Goal: Task Accomplishment & Management: Complete application form

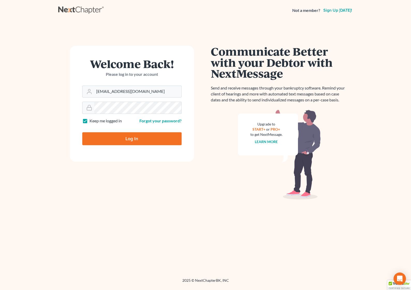
click at [122, 139] on input "Log In" at bounding box center [131, 138] width 99 height 13
type input "Thinking..."
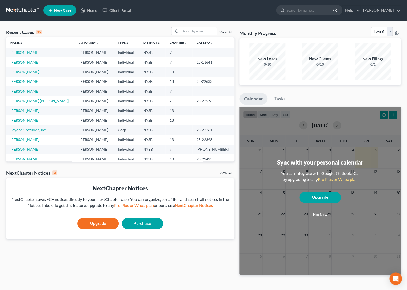
click at [17, 61] on link "[PERSON_NAME]" at bounding box center [24, 62] width 29 height 4
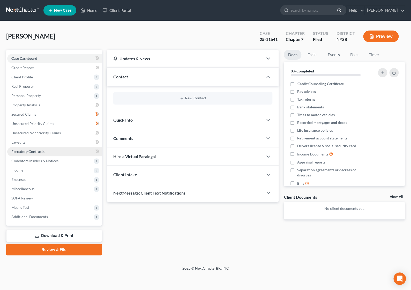
click at [33, 150] on span "Executory Contracts" at bounding box center [27, 151] width 33 height 4
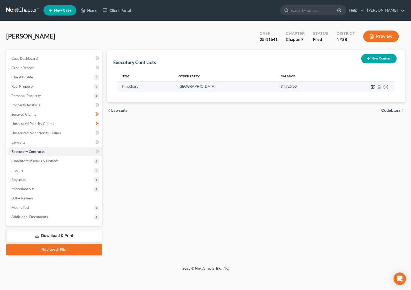
click at [373, 88] on icon "button" at bounding box center [373, 87] width 4 height 4
select select "9"
select select "0"
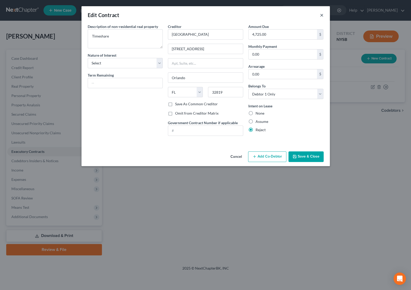
click at [320, 16] on button "×" at bounding box center [322, 15] width 4 height 6
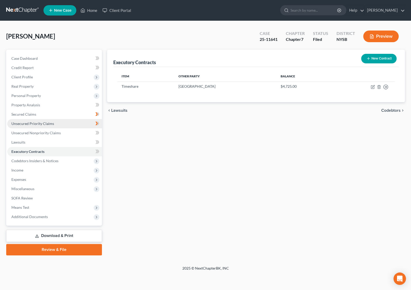
click at [20, 122] on span "Unsecured Priority Claims" at bounding box center [32, 123] width 43 height 4
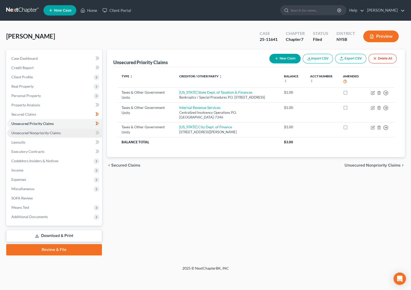
click at [25, 131] on span "Unsecured Nonpriority Claims" at bounding box center [35, 133] width 49 height 4
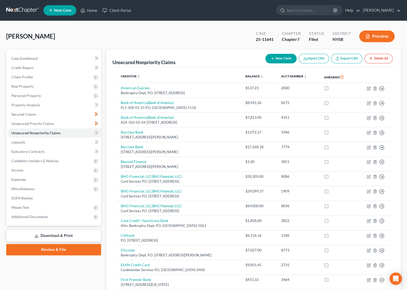
click at [277, 56] on button "New Claim" at bounding box center [280, 59] width 31 height 10
select select "0"
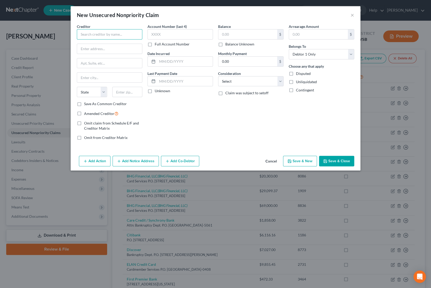
click at [123, 34] on input "text" at bounding box center [109, 34] width 65 height 10
type input "[GEOGRAPHIC_DATA]"
click at [98, 49] on input "text" at bounding box center [109, 49] width 65 height 10
type input "[STREET_ADDRESS]"
click at [137, 94] on input "text" at bounding box center [127, 92] width 30 height 10
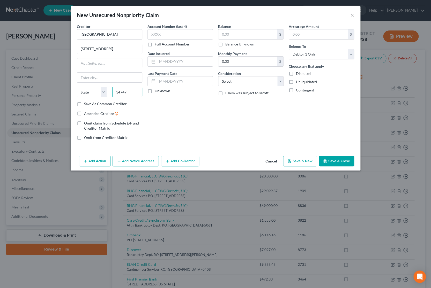
type input "34747"
type input "Kissimmee"
select select "9"
select select "14"
click option "Other" at bounding box center [0, 0] width 0 height 0
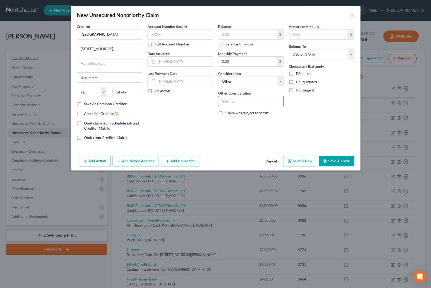
click at [240, 100] on input "text" at bounding box center [250, 101] width 65 height 10
type input "Time Share"
click at [234, 37] on input "text" at bounding box center [247, 34] width 59 height 10
type input "5,000.00"
click at [329, 164] on button "Save & Close" at bounding box center [336, 161] width 35 height 11
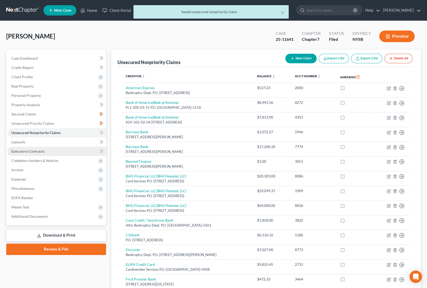
click at [41, 153] on span "Executory Contracts" at bounding box center [27, 151] width 33 height 4
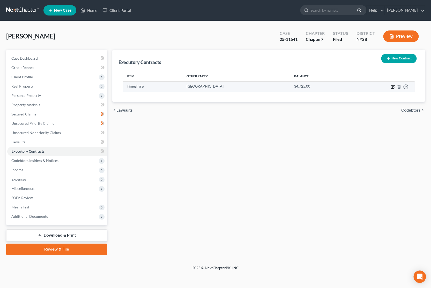
click at [392, 86] on icon "button" at bounding box center [393, 87] width 4 height 4
select select "9"
select select "0"
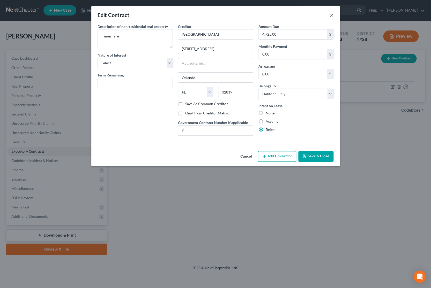
click at [333, 16] on button "×" at bounding box center [332, 15] width 4 height 6
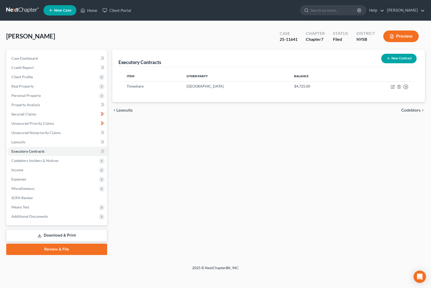
click at [405, 57] on button "New Contract" at bounding box center [398, 59] width 35 height 10
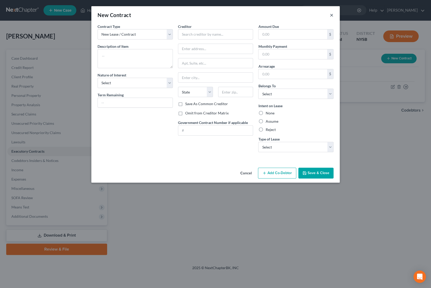
click at [332, 16] on button "×" at bounding box center [332, 15] width 4 height 6
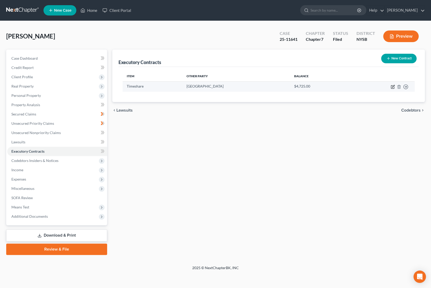
click at [391, 88] on icon "button" at bounding box center [393, 87] width 4 height 4
select select "9"
select select "0"
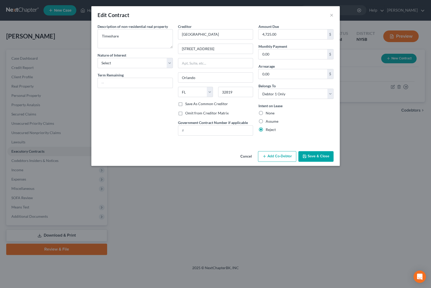
click at [319, 154] on button "Save & Close" at bounding box center [315, 156] width 35 height 11
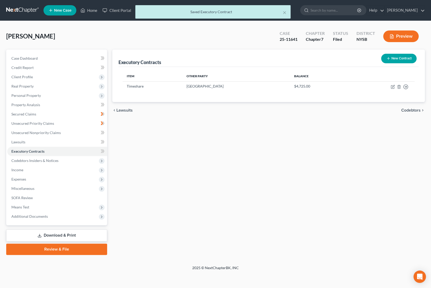
click at [392, 59] on button "New Contract" at bounding box center [398, 59] width 35 height 10
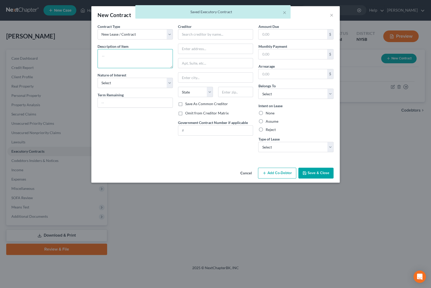
click at [128, 61] on textarea at bounding box center [135, 58] width 75 height 19
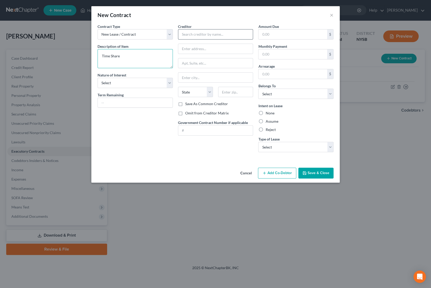
type textarea "Time Share"
click at [186, 35] on input "text" at bounding box center [215, 34] width 75 height 10
type input "[GEOGRAPHIC_DATA]"
select select "2"
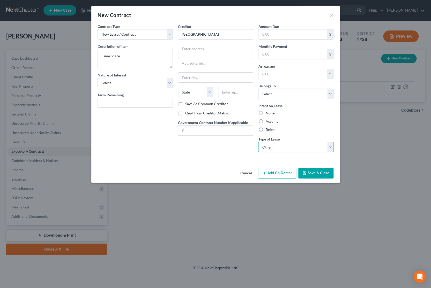
click option "Other" at bounding box center [0, 0] width 0 height 0
click at [276, 36] on input "text" at bounding box center [292, 34] width 69 height 10
type input "5,000.00"
select select "0"
click option "Debtor 1 Only" at bounding box center [0, 0] width 0 height 0
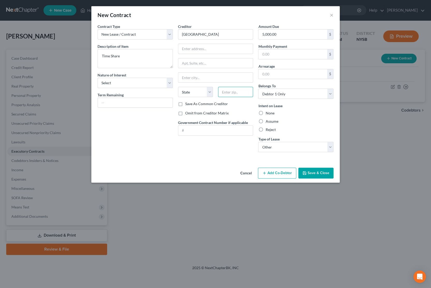
click at [225, 96] on input "text" at bounding box center [235, 92] width 35 height 10
type input "2"
type input "33747"
type input "[GEOGRAPHIC_DATA]"
select select "9"
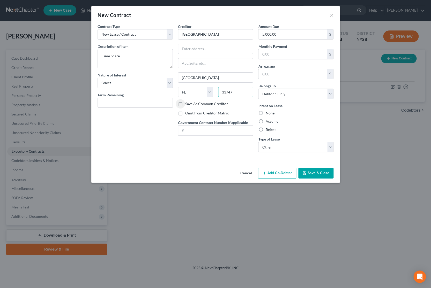
click at [226, 93] on input "33747" at bounding box center [235, 92] width 35 height 10
type input "34747"
type input "Kissimmee"
click at [197, 52] on input "text" at bounding box center [215, 49] width 75 height 10
type input "[STREET_ADDRESS]"
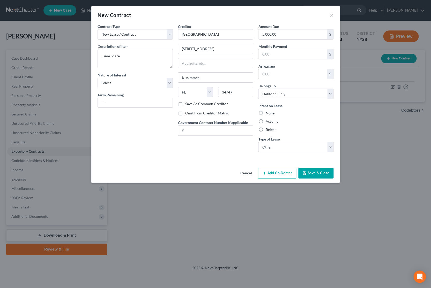
click at [317, 175] on button "Save & Close" at bounding box center [315, 173] width 35 height 11
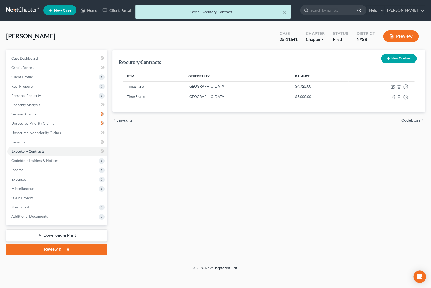
click at [44, 235] on link "Download & Print" at bounding box center [56, 236] width 101 height 12
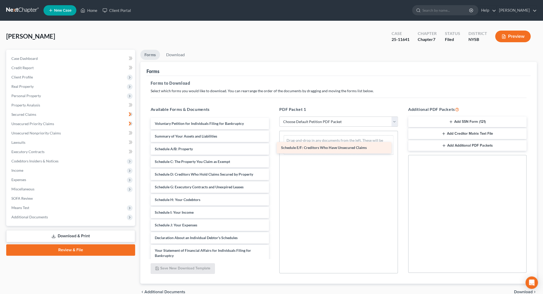
drag, startPoint x: 196, startPoint y: 187, endPoint x: 322, endPoint y: 148, distance: 132.1
click at [273, 148] on div "Schedule E/F: Creditors Who Have Unsecured Claims Voluntary Petition for Indivi…" at bounding box center [209, 239] width 127 height 242
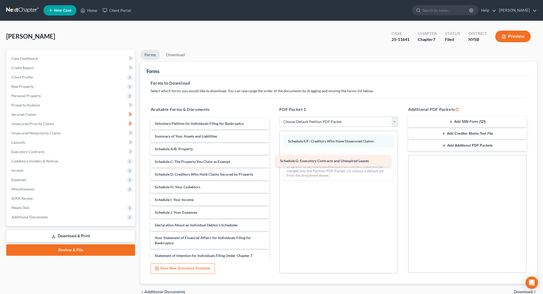
drag, startPoint x: 205, startPoint y: 188, endPoint x: 330, endPoint y: 162, distance: 127.8
click at [273, 162] on div "Schedule G: Executory Contracts and Unexpired Leases Voluntary Petition for Ind…" at bounding box center [209, 233] width 127 height 230
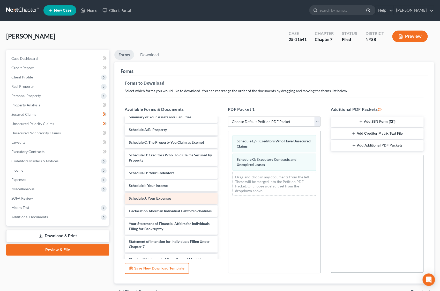
scroll to position [26, 0]
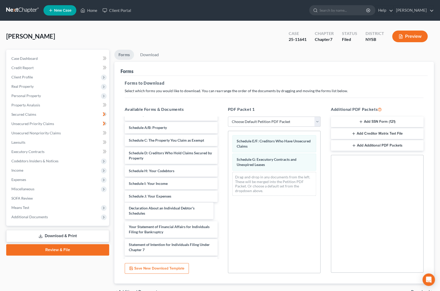
click at [159, 215] on div "Declaration About an Individual Debtor's Schedules Voluntary Petition for Indiv…" at bounding box center [171, 219] width 101 height 256
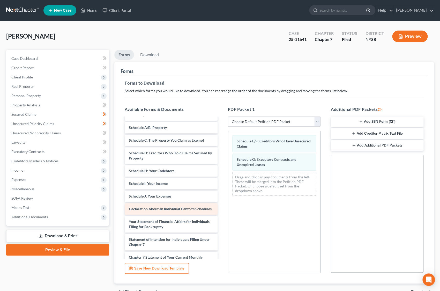
click at [159, 213] on div "Declaration About an Individual Debtor's Schedules" at bounding box center [171, 208] width 93 height 11
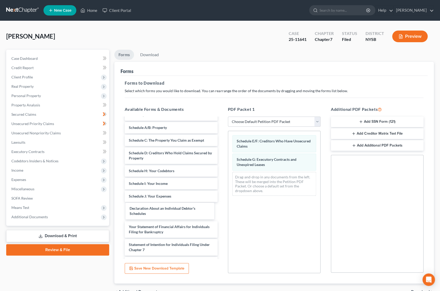
drag, startPoint x: 159, startPoint y: 213, endPoint x: 176, endPoint y: 210, distance: 17.8
click at [162, 213] on div "Declaration About an Individual Debtor's Schedules Voluntary Petition for Indiv…" at bounding box center [171, 219] width 101 height 256
click at [193, 216] on div "Declaration About an Individual Debtor's Schedules" at bounding box center [183, 208] width 89 height 17
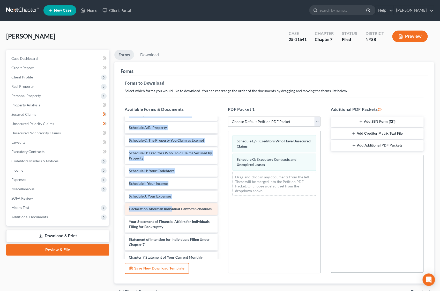
click at [188, 213] on div "Declaration About an Individual Debtor's Schedules" at bounding box center [171, 208] width 93 height 11
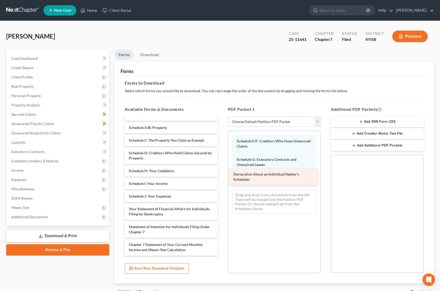
drag, startPoint x: 191, startPoint y: 213, endPoint x: 295, endPoint y: 179, distance: 109.5
click at [221, 179] on div "Declaration About an Individual Debtor's Schedules Voluntary Petition for Indiv…" at bounding box center [171, 210] width 101 height 238
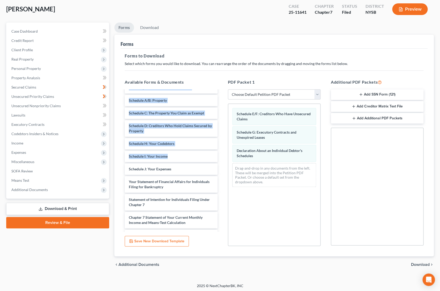
scroll to position [28, 0]
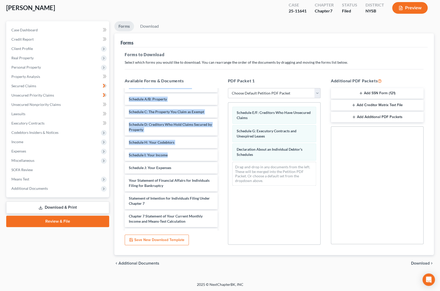
click at [411, 262] on span "Download" at bounding box center [420, 263] width 19 height 4
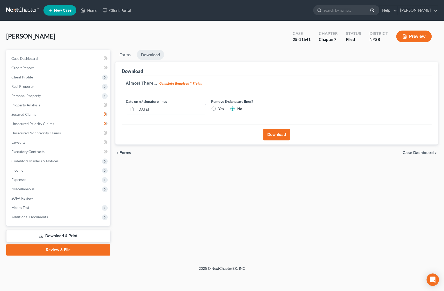
click at [218, 108] on label "Yes" at bounding box center [220, 108] width 5 height 5
click at [220, 108] on input "Yes" at bounding box center [221, 107] width 3 height 3
radio input "true"
click at [218, 108] on label "Yes" at bounding box center [220, 108] width 5 height 5
click at [220, 108] on input "Yes" at bounding box center [221, 107] width 3 height 3
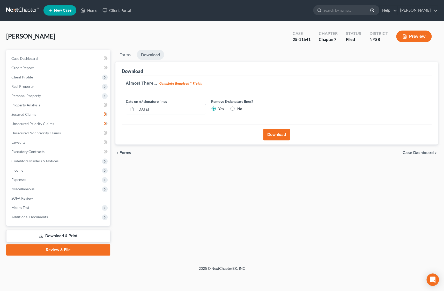
click at [237, 108] on label "No" at bounding box center [239, 108] width 5 height 5
click at [239, 108] on input "No" at bounding box center [240, 107] width 3 height 3
radio input "true"
click at [218, 108] on label "Yes" at bounding box center [220, 108] width 5 height 5
click at [220, 108] on input "Yes" at bounding box center [221, 107] width 3 height 3
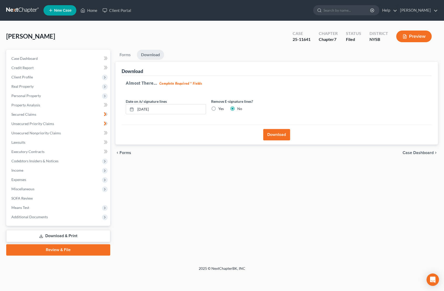
radio input "true"
radio input "false"
click at [275, 132] on button "Download" at bounding box center [276, 134] width 27 height 11
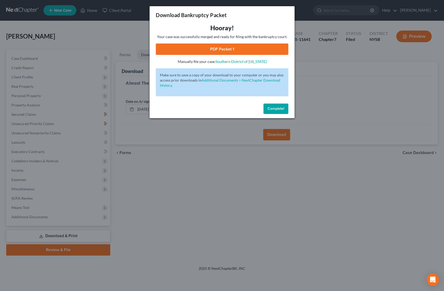
click at [233, 52] on link "PDF Packet 1" at bounding box center [222, 48] width 132 height 11
